Goal: Task Accomplishment & Management: Manage account settings

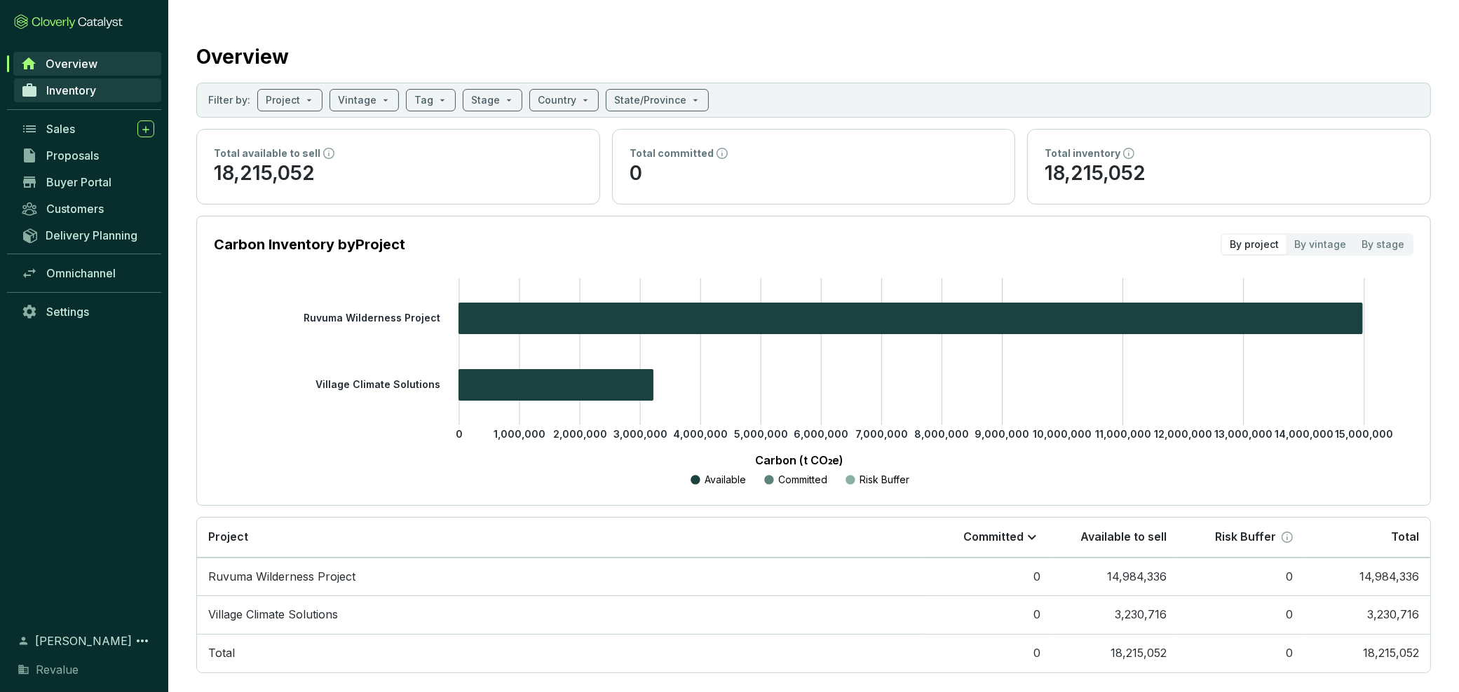
click at [67, 87] on span "Inventory" at bounding box center [71, 90] width 50 height 14
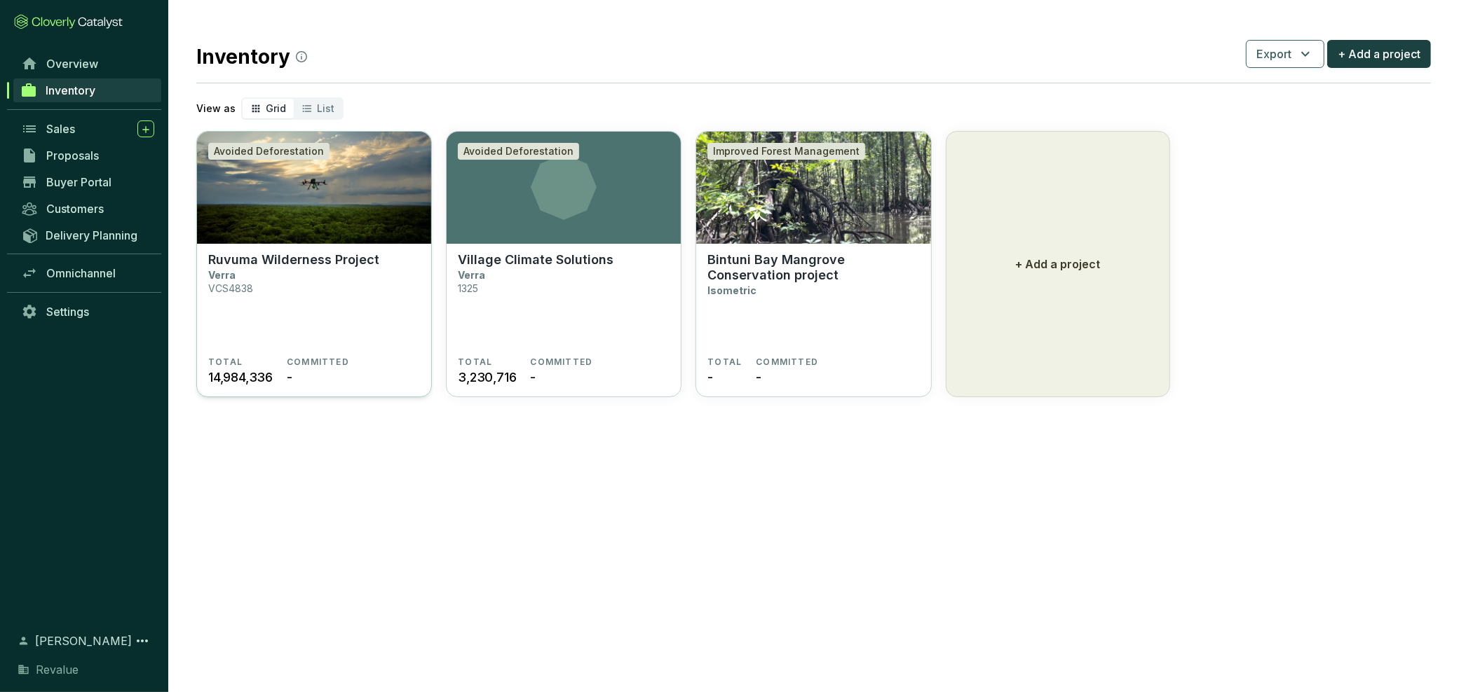
click at [285, 264] on p "Ruvuma Wilderness Project" at bounding box center [293, 259] width 171 height 15
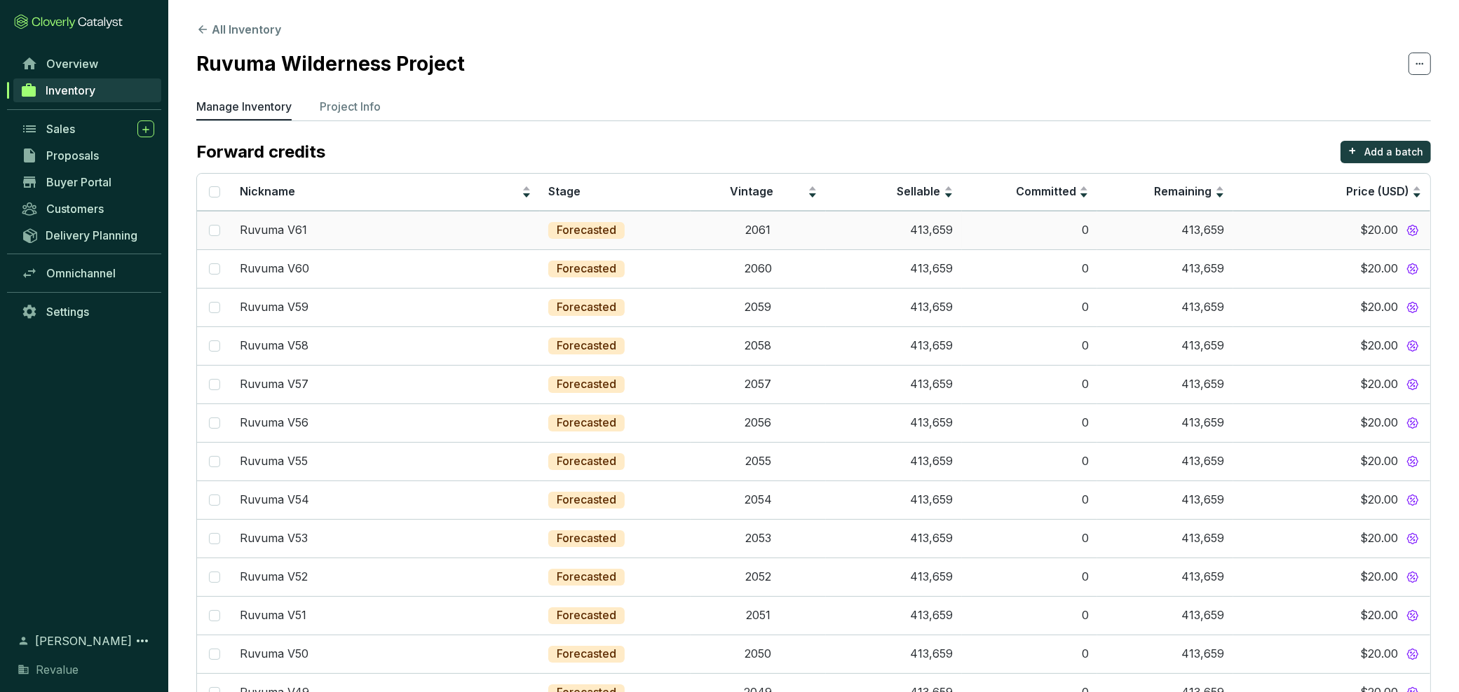
click at [1378, 236] on span "$20.00" at bounding box center [1379, 230] width 38 height 15
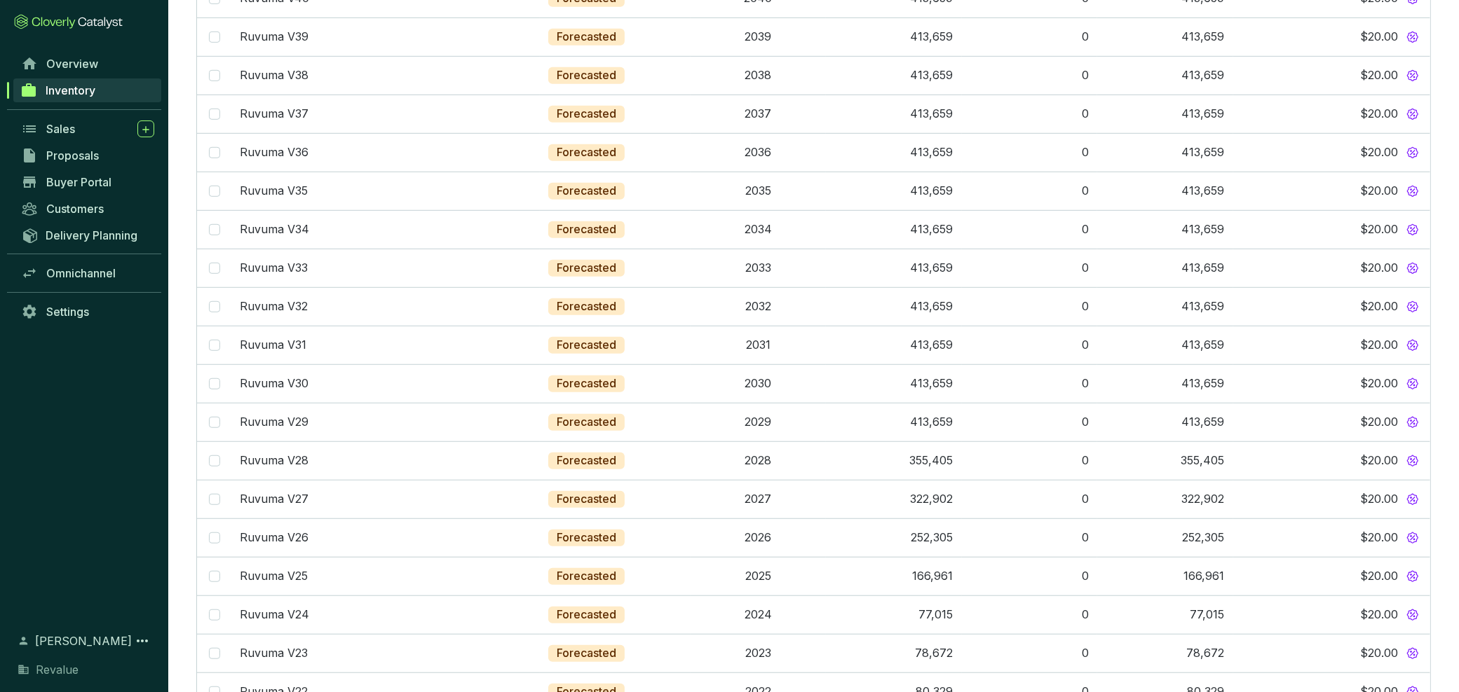
scroll to position [1297, 0]
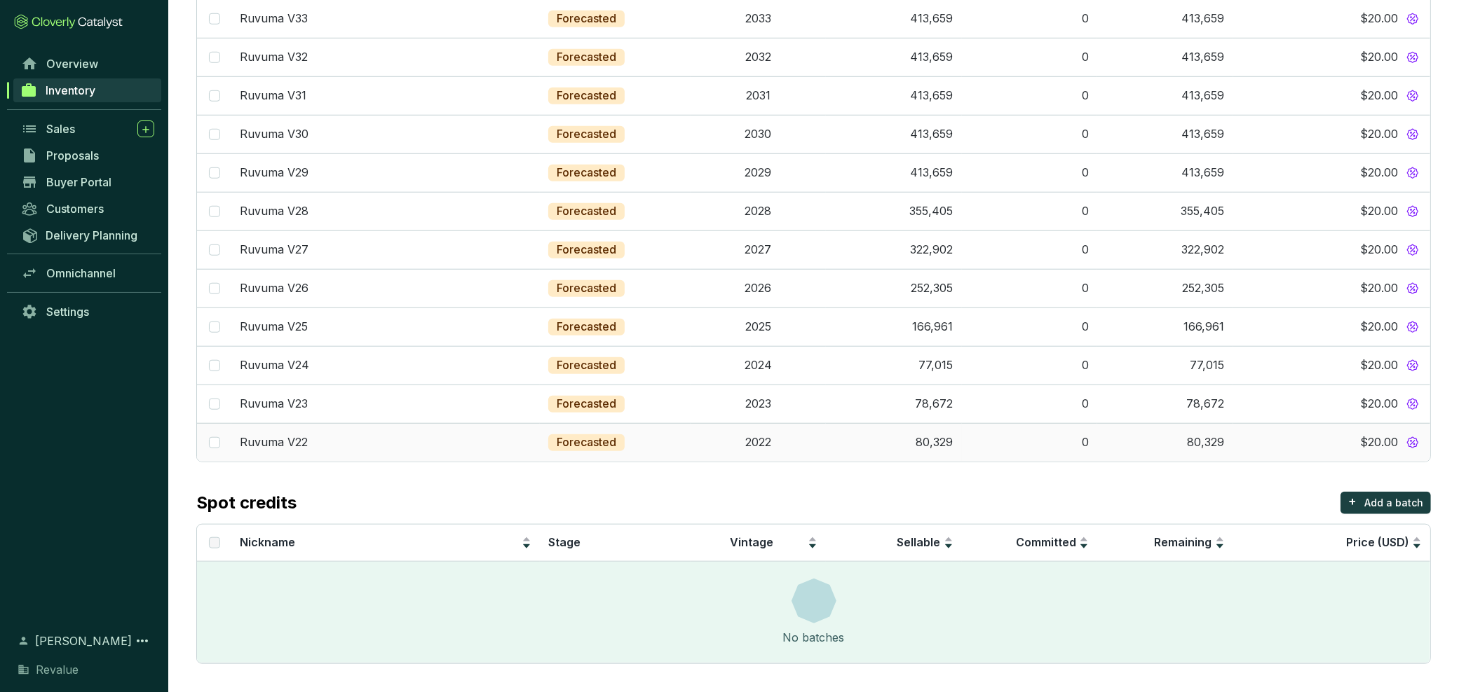
click at [1367, 444] on span "$20.00" at bounding box center [1379, 442] width 38 height 15
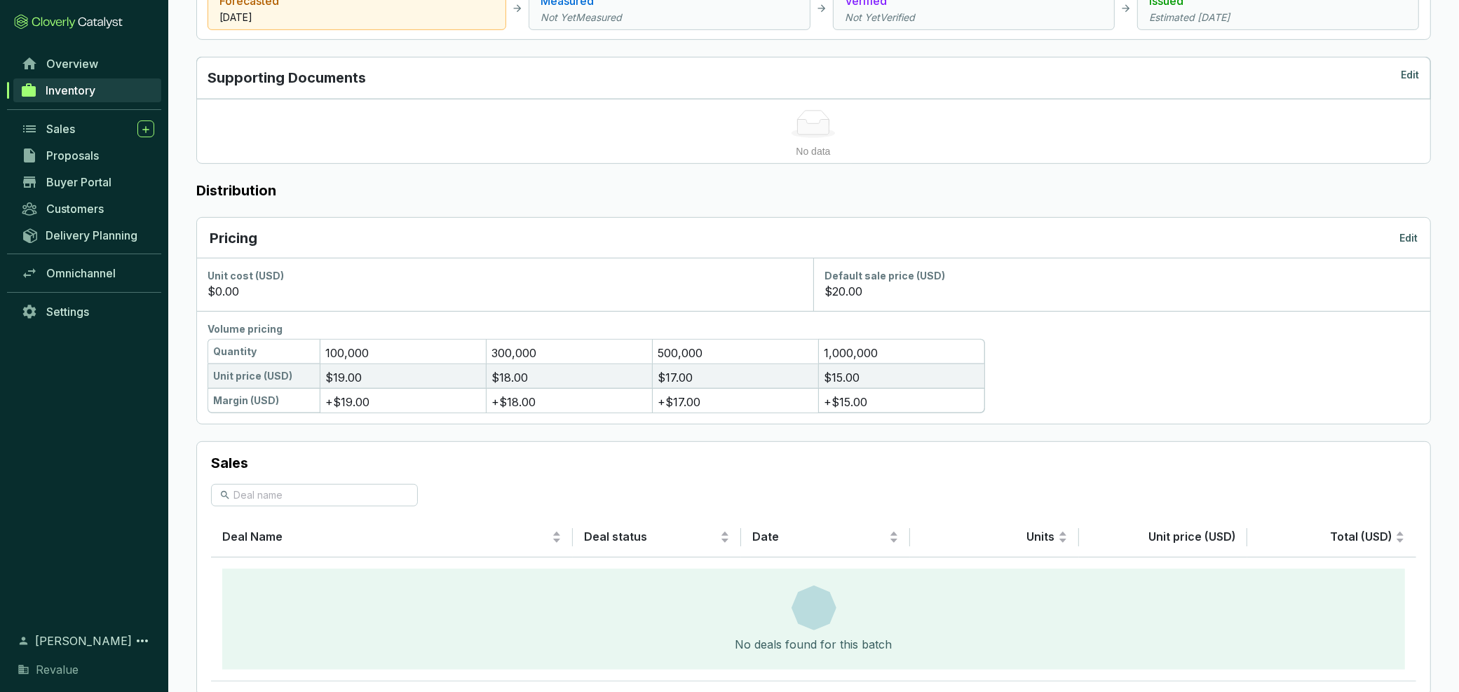
scroll to position [687, 0]
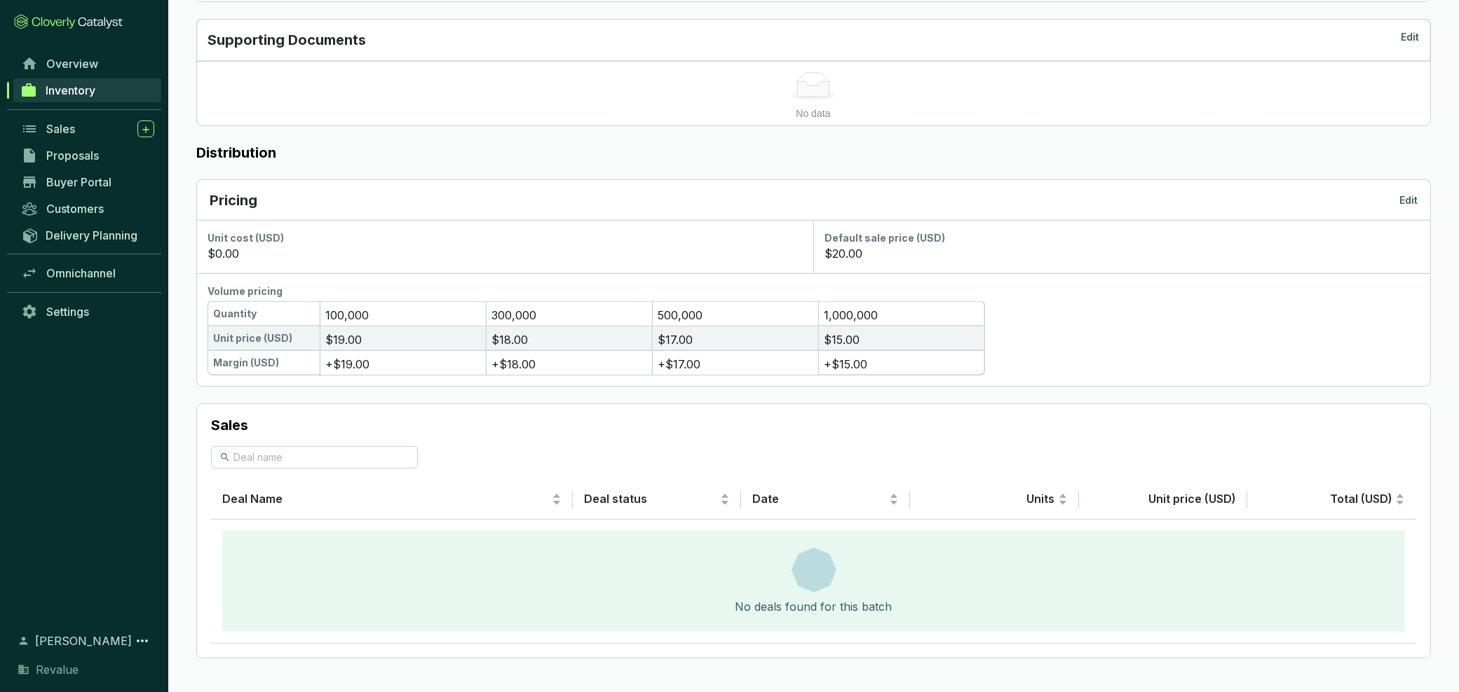
click at [945, 257] on section "$20.00" at bounding box center [1121, 253] width 594 height 17
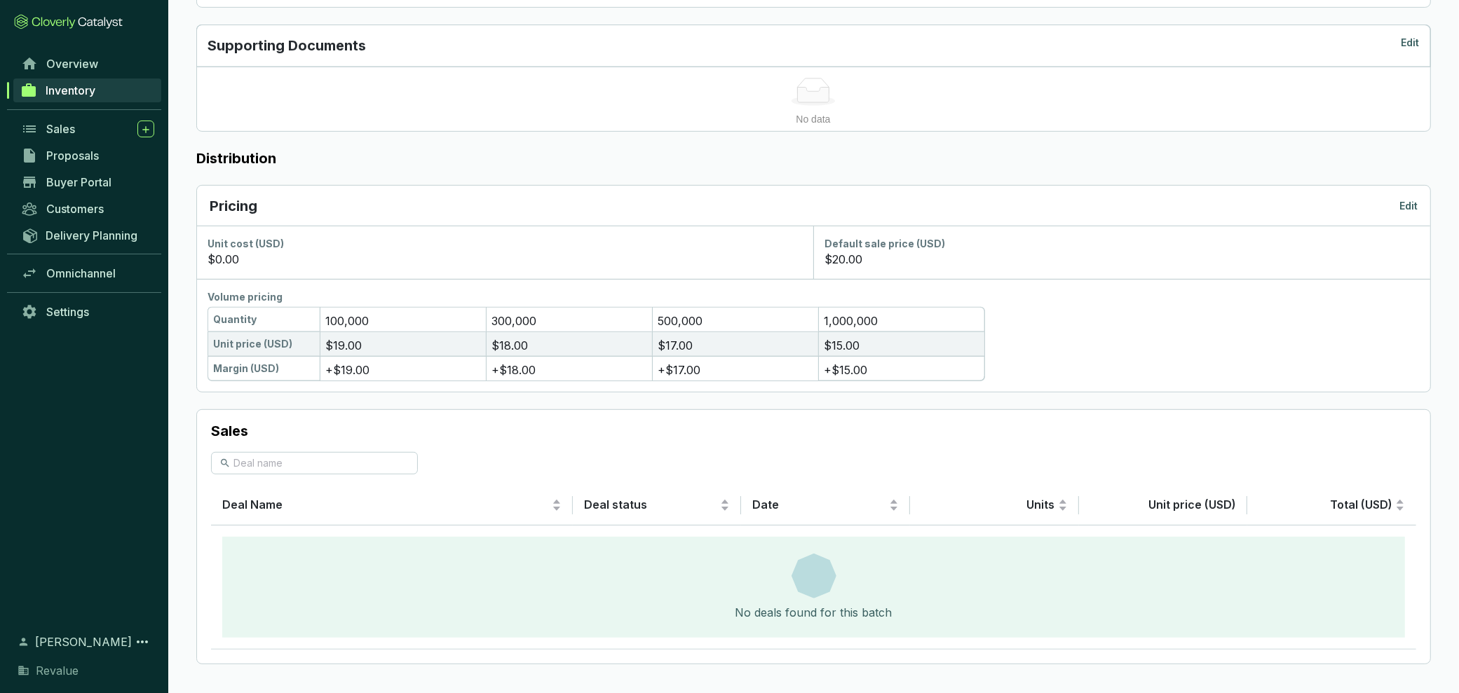
click at [1402, 200] on p "Edit" at bounding box center [1408, 206] width 18 height 14
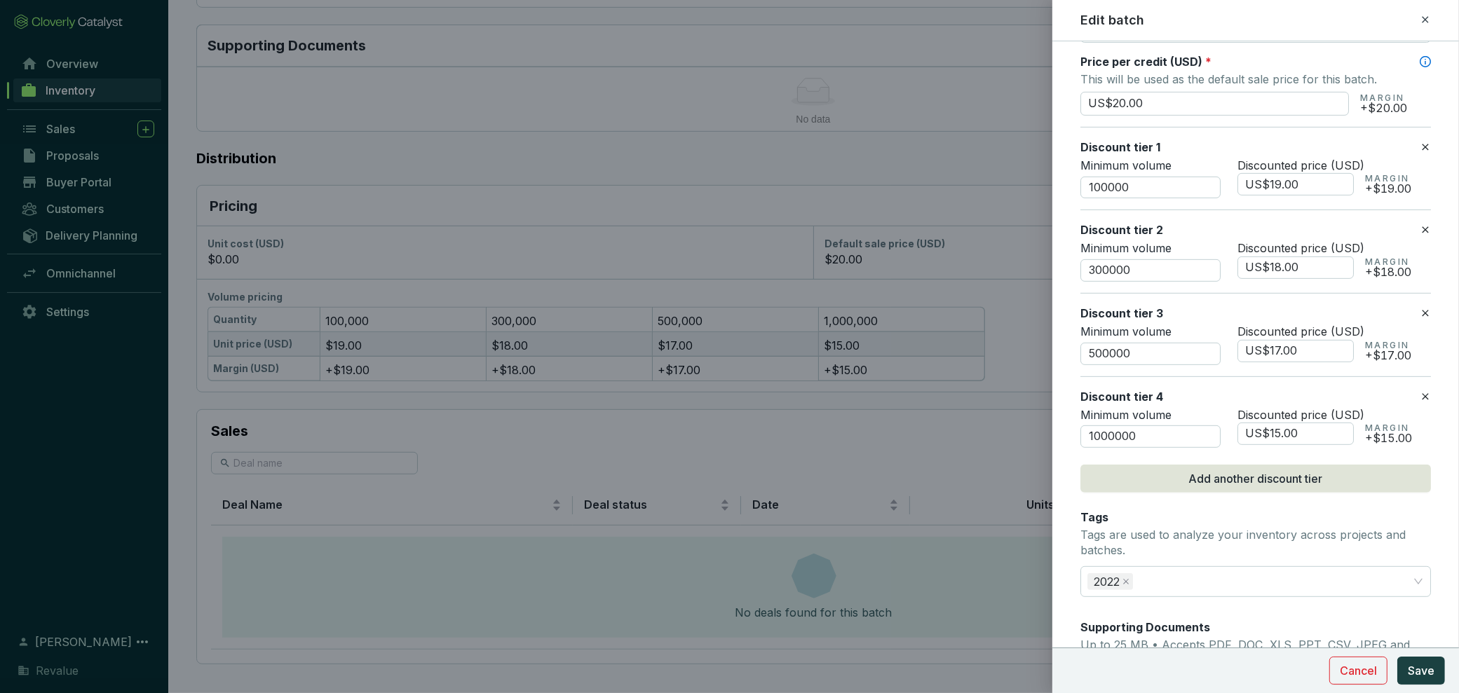
scroll to position [641, 0]
click at [719, 220] on div at bounding box center [729, 346] width 1459 height 693
click at [1424, 19] on icon at bounding box center [1424, 19] width 6 height 6
